Goal: Find specific page/section: Find specific page/section

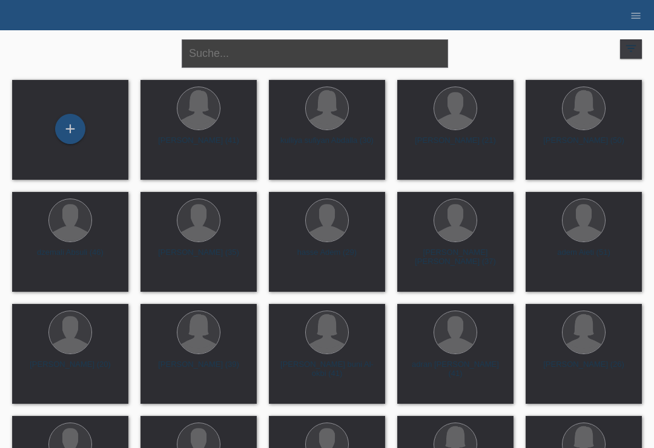
click at [266, 53] on input "text" at bounding box center [315, 53] width 267 height 28
type input "Arifaj"
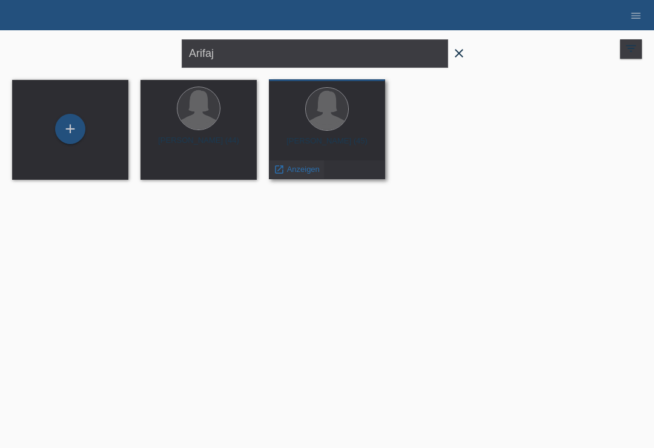
click at [296, 172] on span "Anzeigen" at bounding box center [303, 169] width 33 height 9
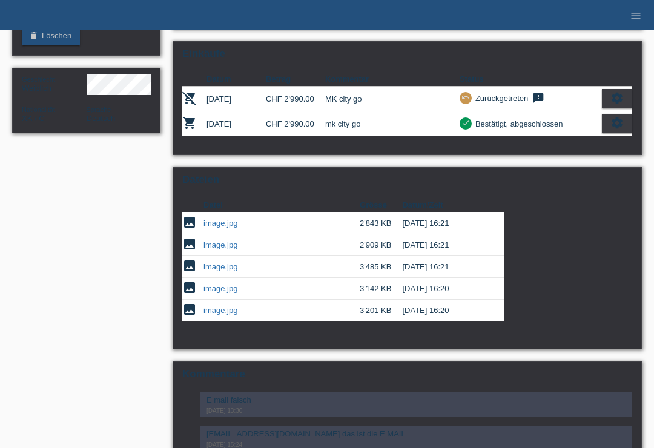
scroll to position [165, 0]
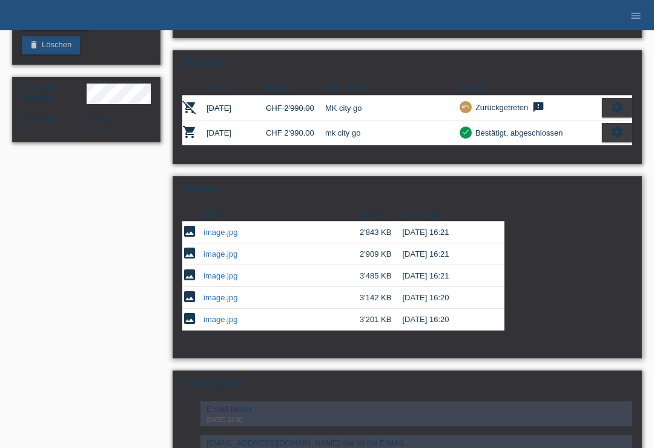
click at [213, 259] on link "image.jpg" at bounding box center [221, 254] width 34 height 9
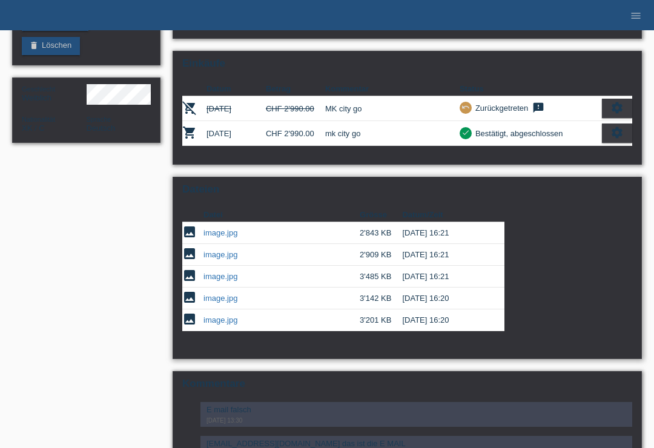
click at [216, 303] on link "image.jpg" at bounding box center [221, 298] width 34 height 9
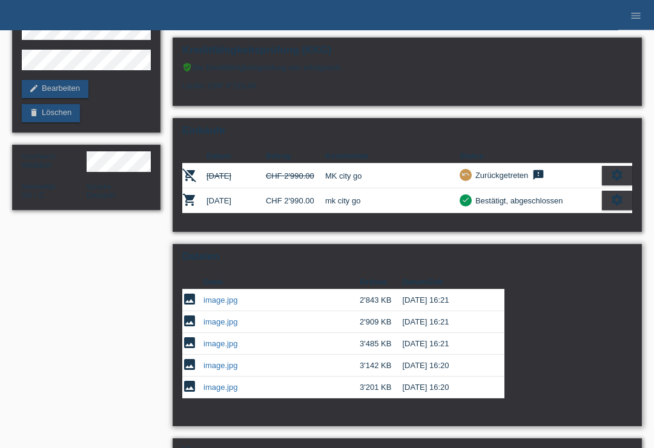
scroll to position [0, 0]
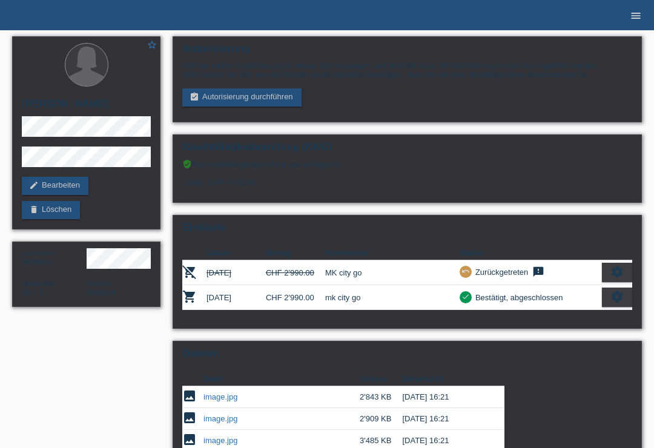
click at [634, 10] on icon "menu" at bounding box center [636, 16] width 12 height 12
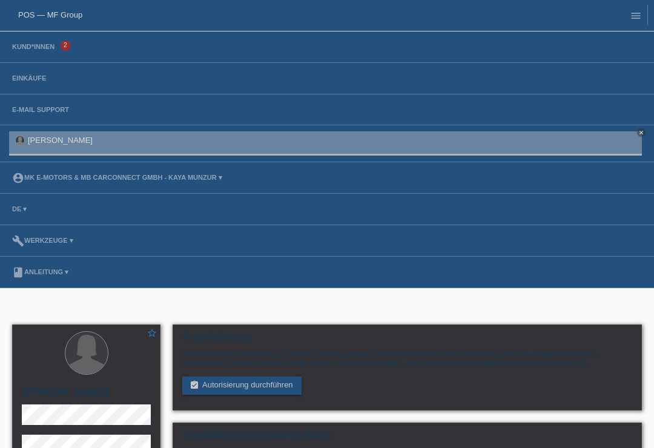
click at [28, 39] on li "Kund*innen 2" at bounding box center [327, 48] width 654 height 32
click at [25, 50] on link "Kund*innen" at bounding box center [33, 46] width 55 height 7
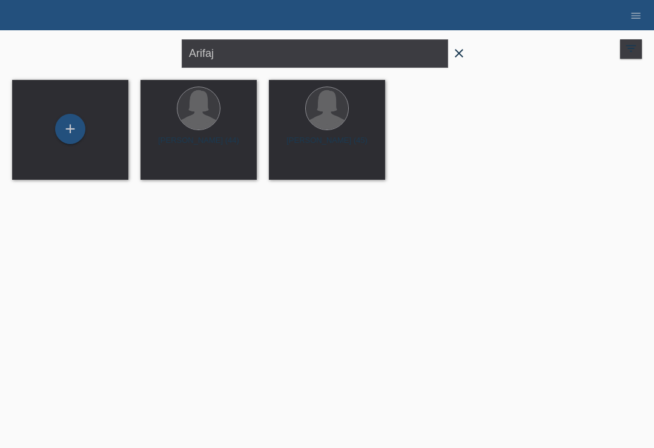
click at [461, 49] on icon "close" at bounding box center [459, 53] width 15 height 15
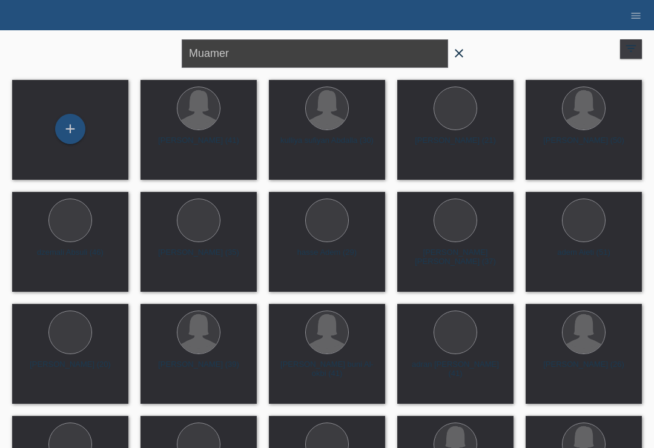
type input "Muamer"
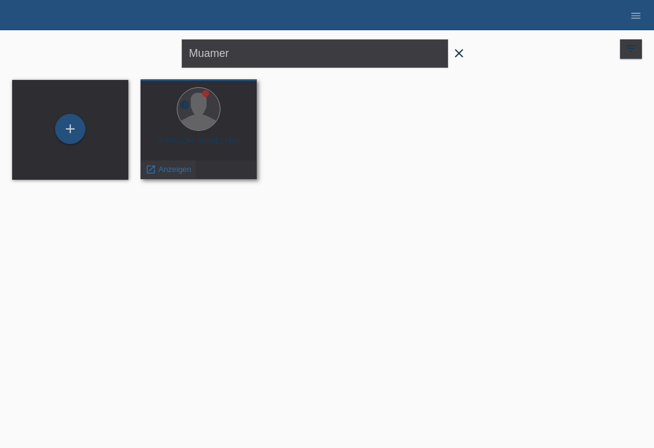
click at [166, 167] on span "Anzeigen" at bounding box center [175, 169] width 33 height 9
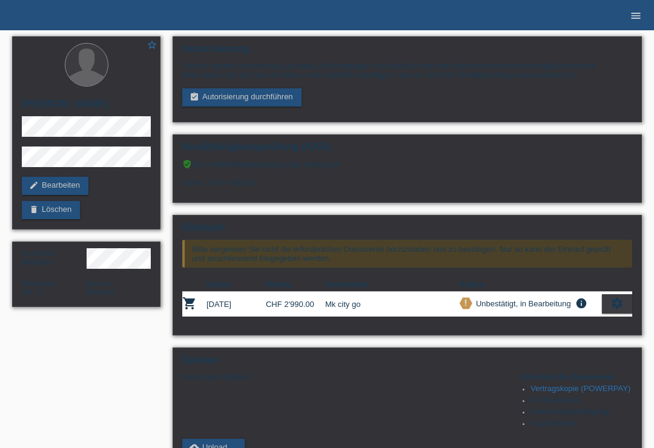
click at [636, 20] on icon "menu" at bounding box center [636, 16] width 12 height 12
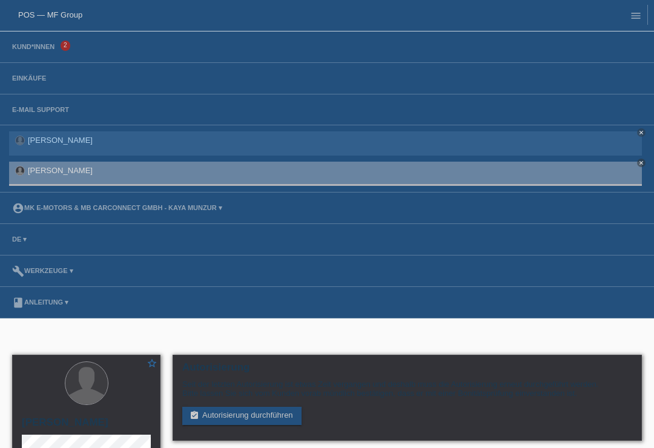
click at [62, 42] on li "Kund*innen 2" at bounding box center [327, 48] width 654 height 32
click at [61, 42] on li "Kund*innen 2" at bounding box center [327, 48] width 654 height 32
click at [41, 50] on link "Kund*innen" at bounding box center [33, 46] width 55 height 7
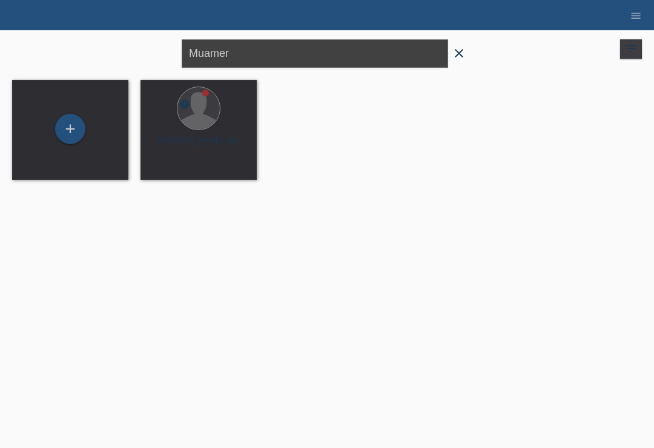
click at [343, 62] on input "Muamer" at bounding box center [315, 53] width 267 height 28
type input "M"
type input "Halil"
click at [638, 18] on icon "menu" at bounding box center [636, 16] width 12 height 12
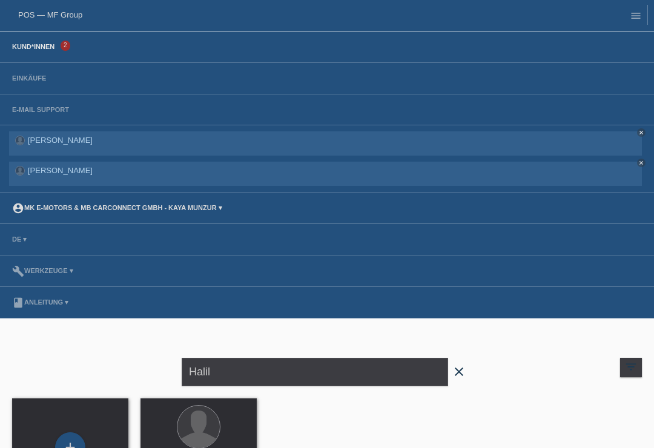
click at [62, 211] on link "account_circle MK E-MOTORS & MB CarConnect GmbH - Kaya Munzur ▾" at bounding box center [117, 207] width 222 height 7
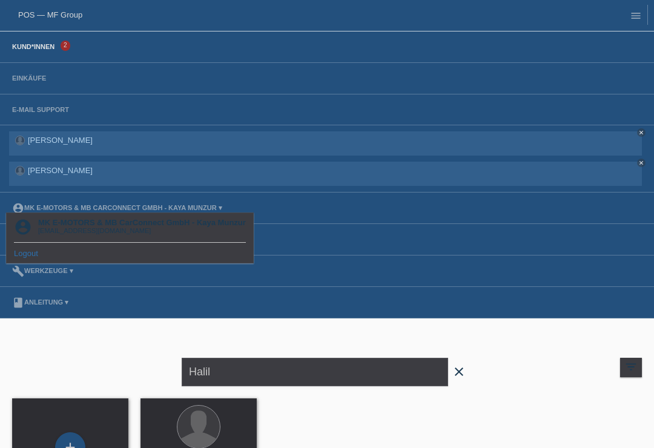
click at [16, 258] on link "Logout" at bounding box center [26, 253] width 24 height 9
